Goal: Navigation & Orientation: Find specific page/section

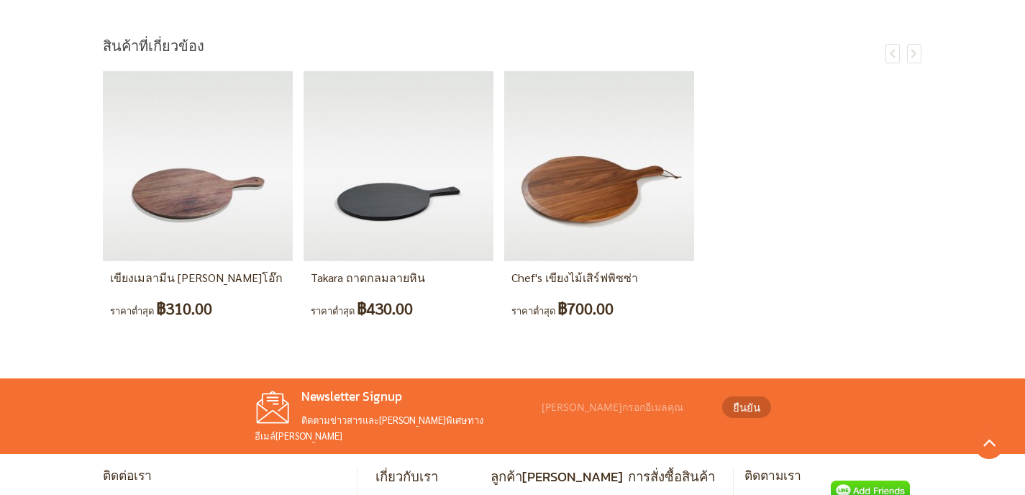
scroll to position [921, 0]
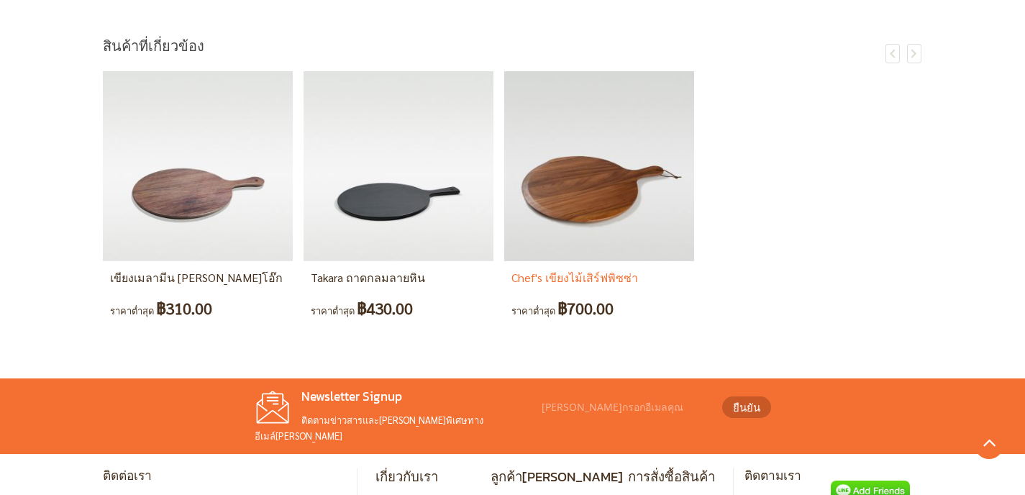
click at [530, 228] on img at bounding box center [599, 166] width 190 height 190
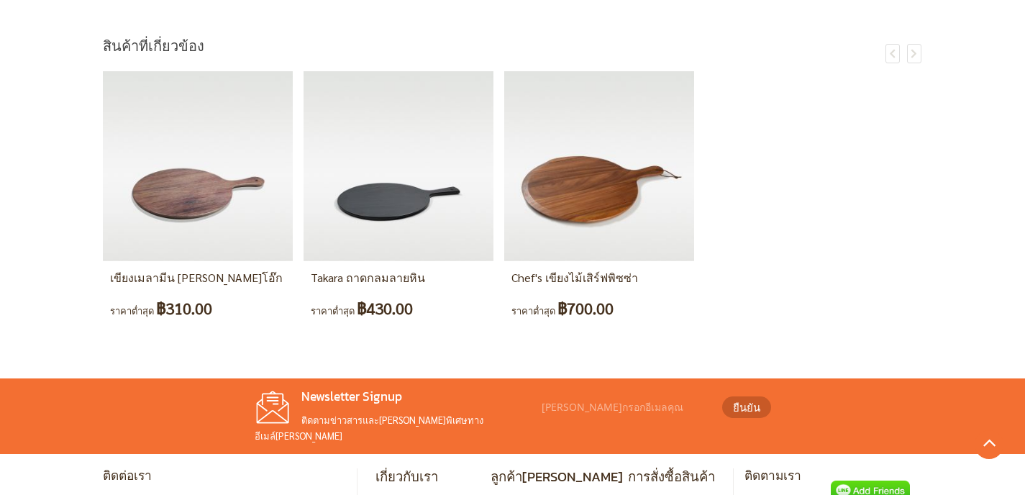
scroll to position [924, 0]
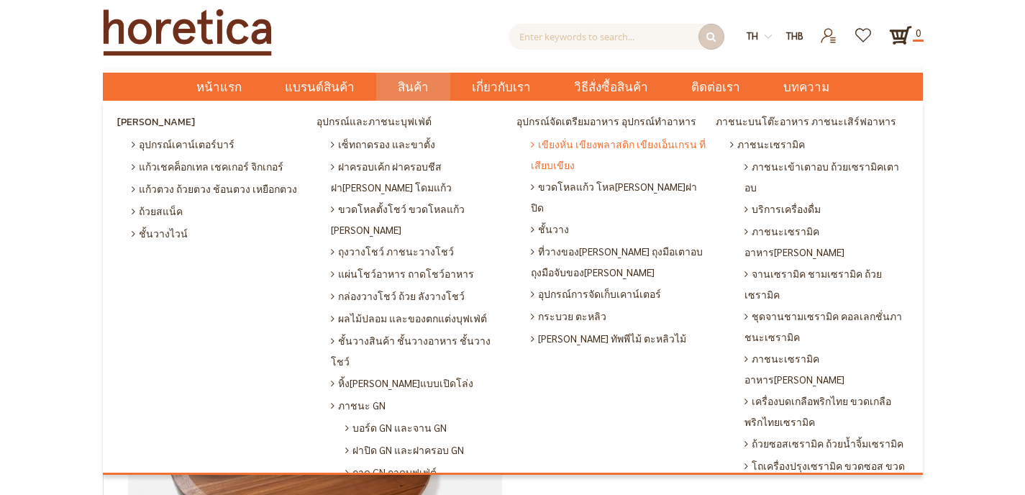
click at [636, 145] on span "เขียงหั่น เขียงพลาสติก เขียงเอ็นเกรน ที่เสียบเขียง" at bounding box center [620, 154] width 178 height 42
